Goal: Feedback & Contribution: Contribute content

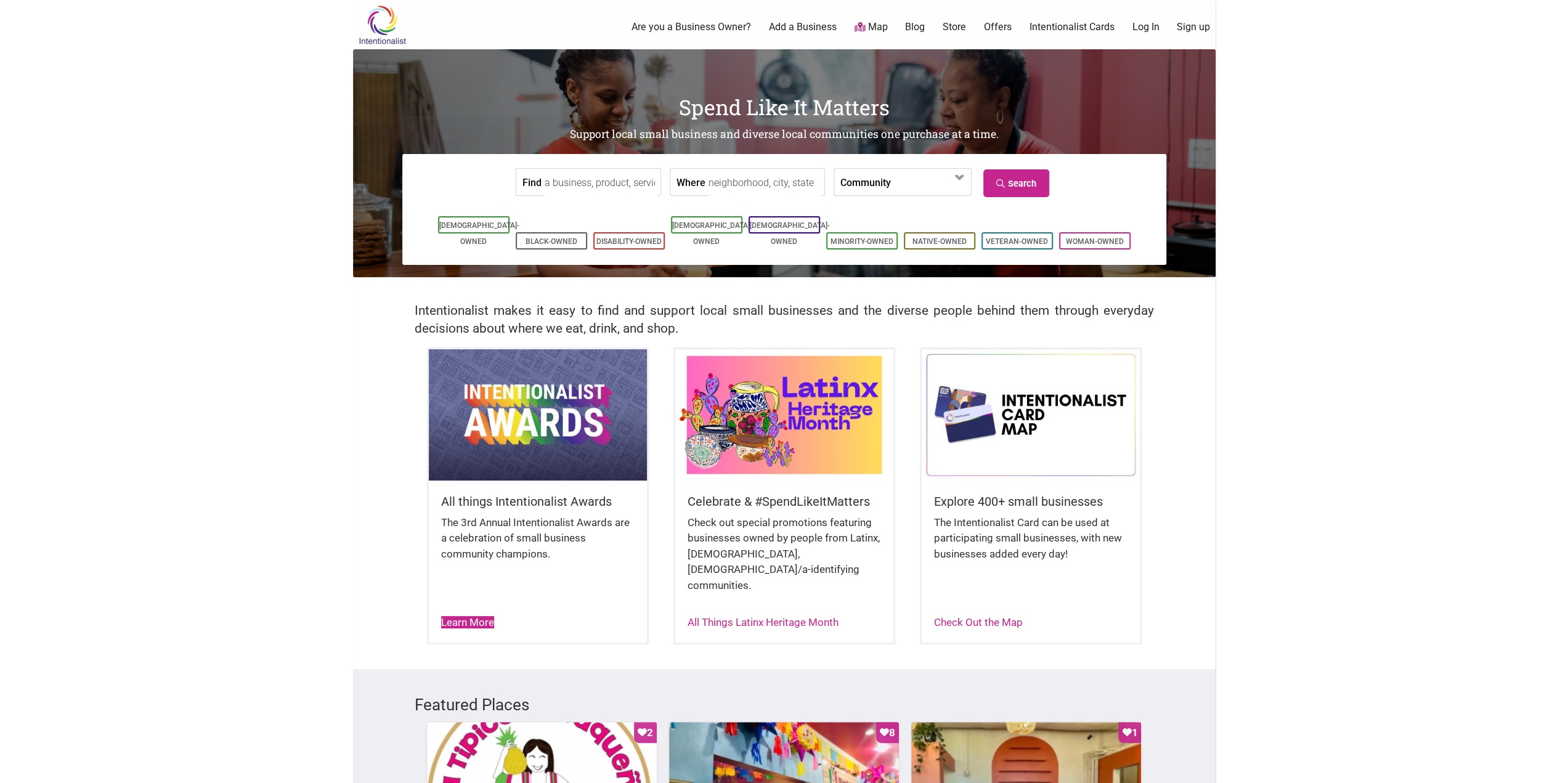
click at [486, 616] on link "Learn More" at bounding box center [467, 622] width 53 height 12
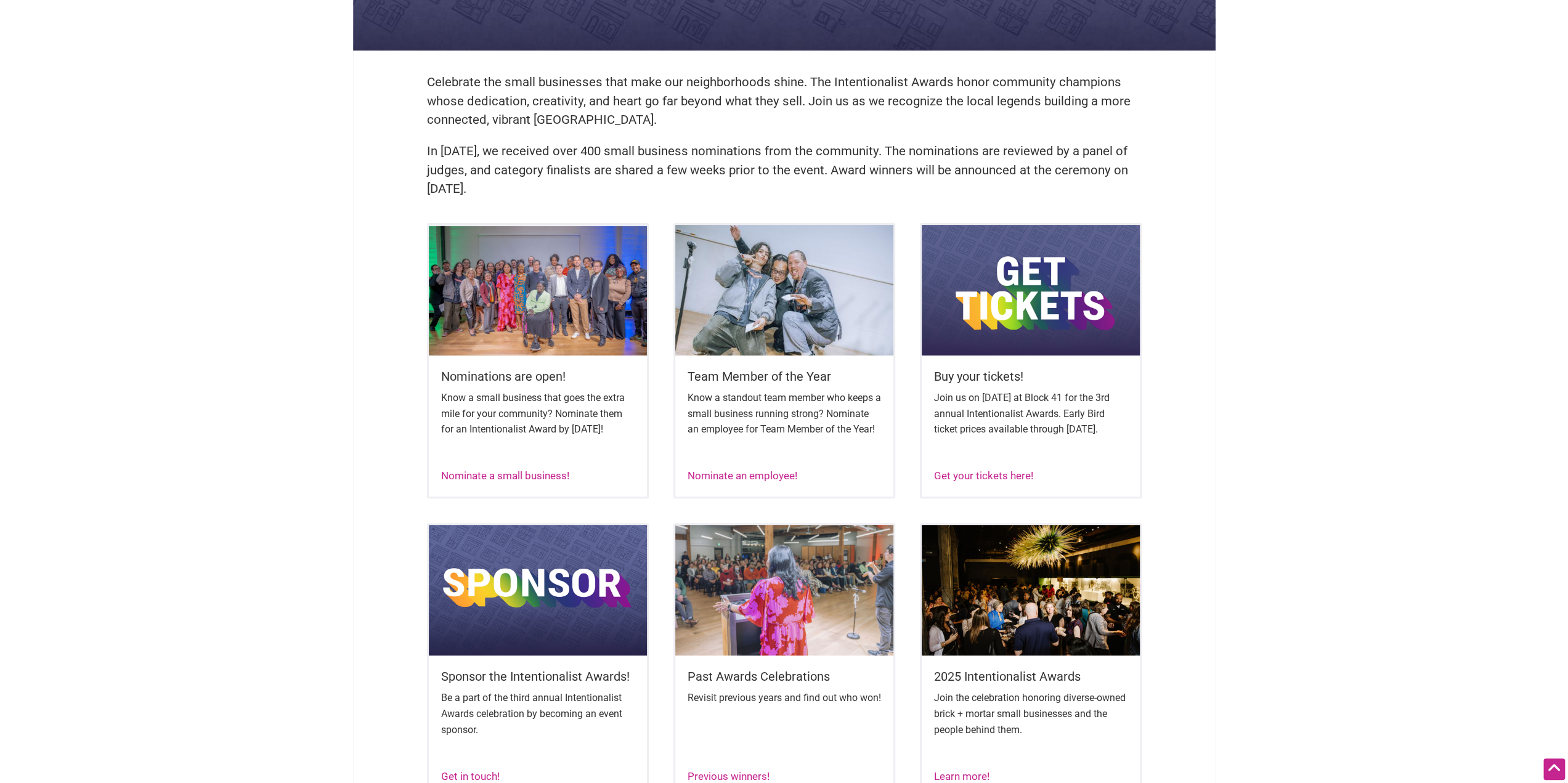
scroll to position [369, 0]
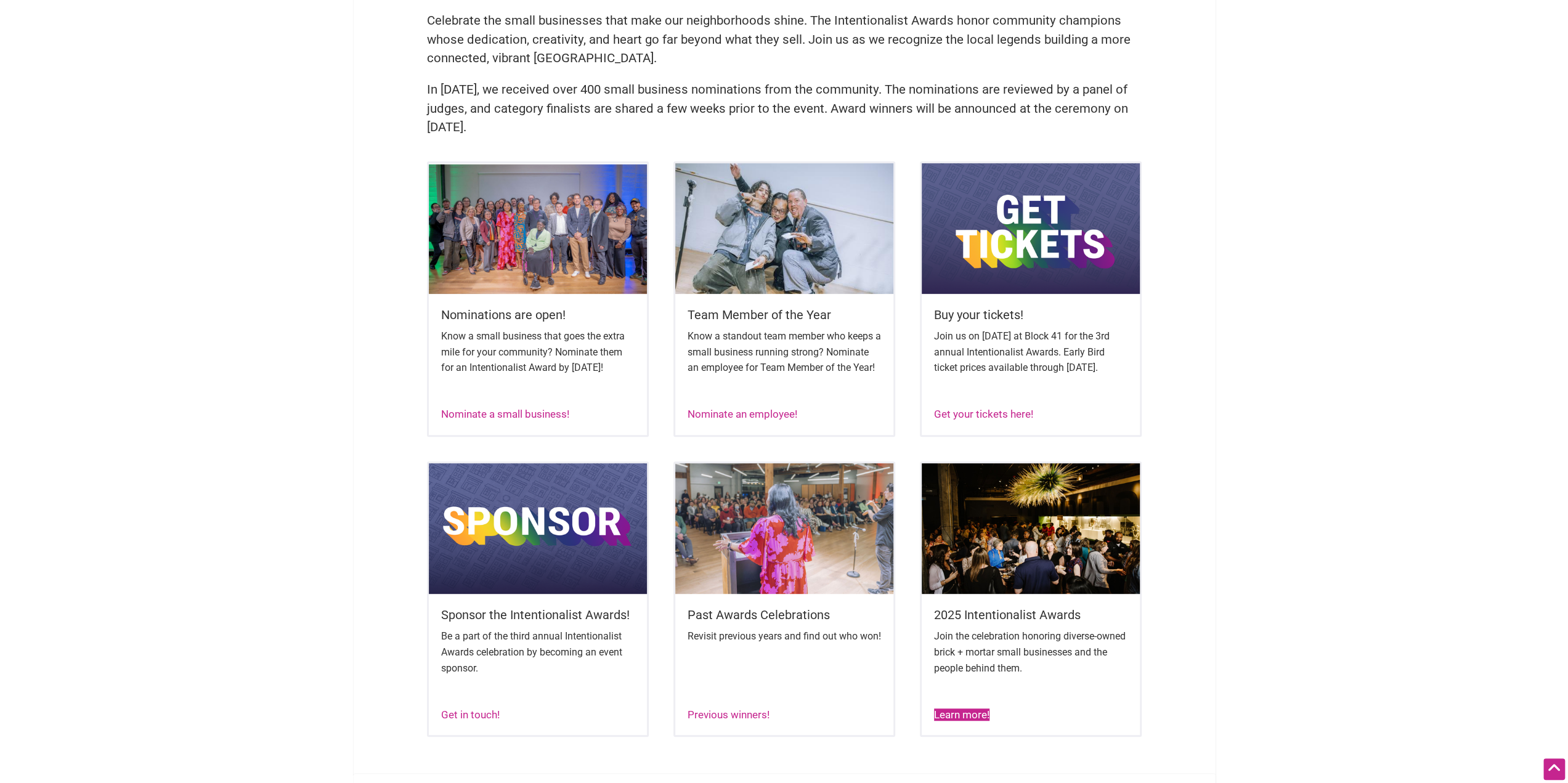
click at [950, 721] on link "Learn more!" at bounding box center [962, 714] width 56 height 12
click at [473, 420] on link "Nominate a small business!" at bounding box center [505, 414] width 128 height 12
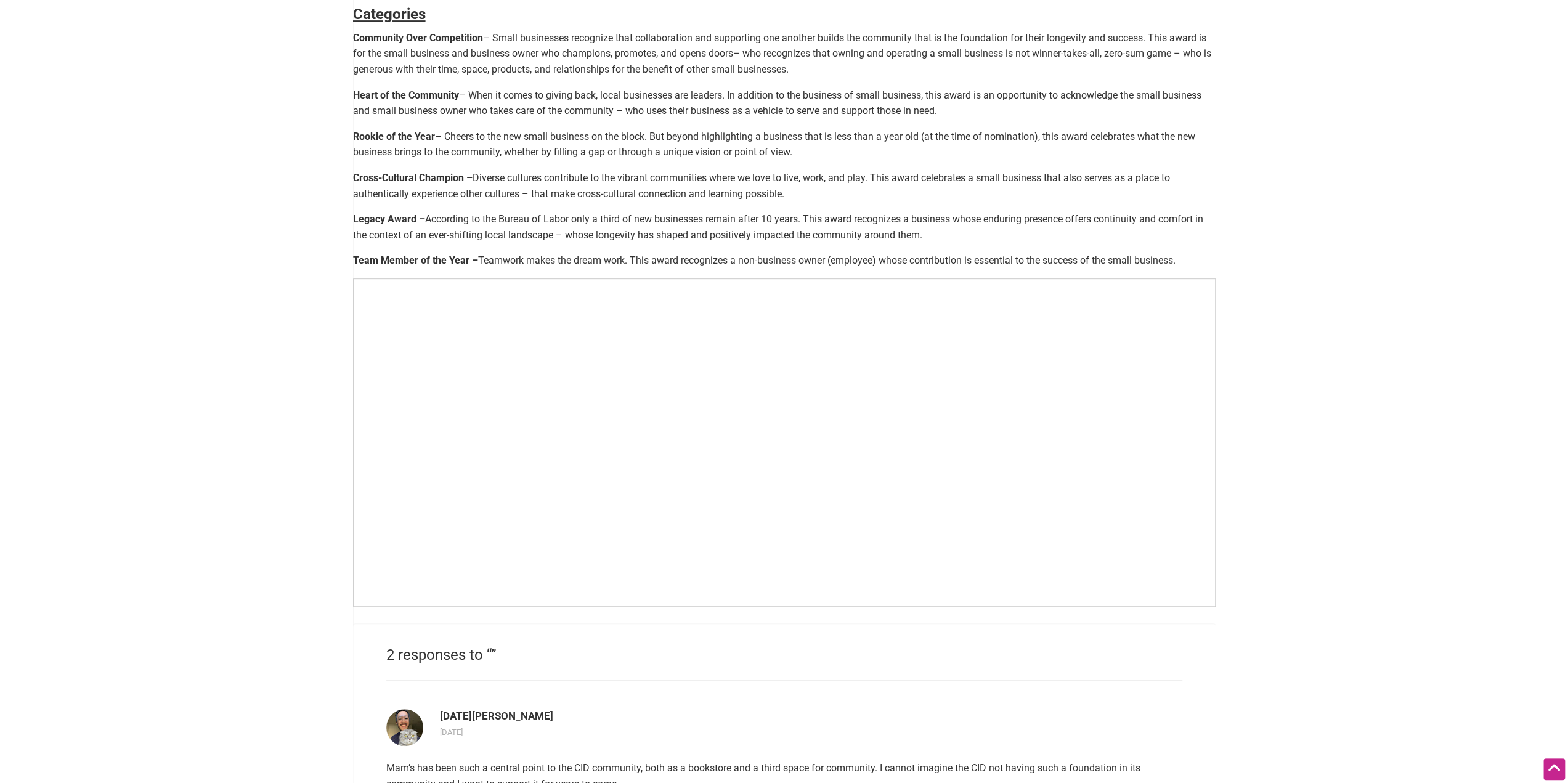
scroll to position [431, 0]
